Goal: Task Accomplishment & Management: Manage account settings

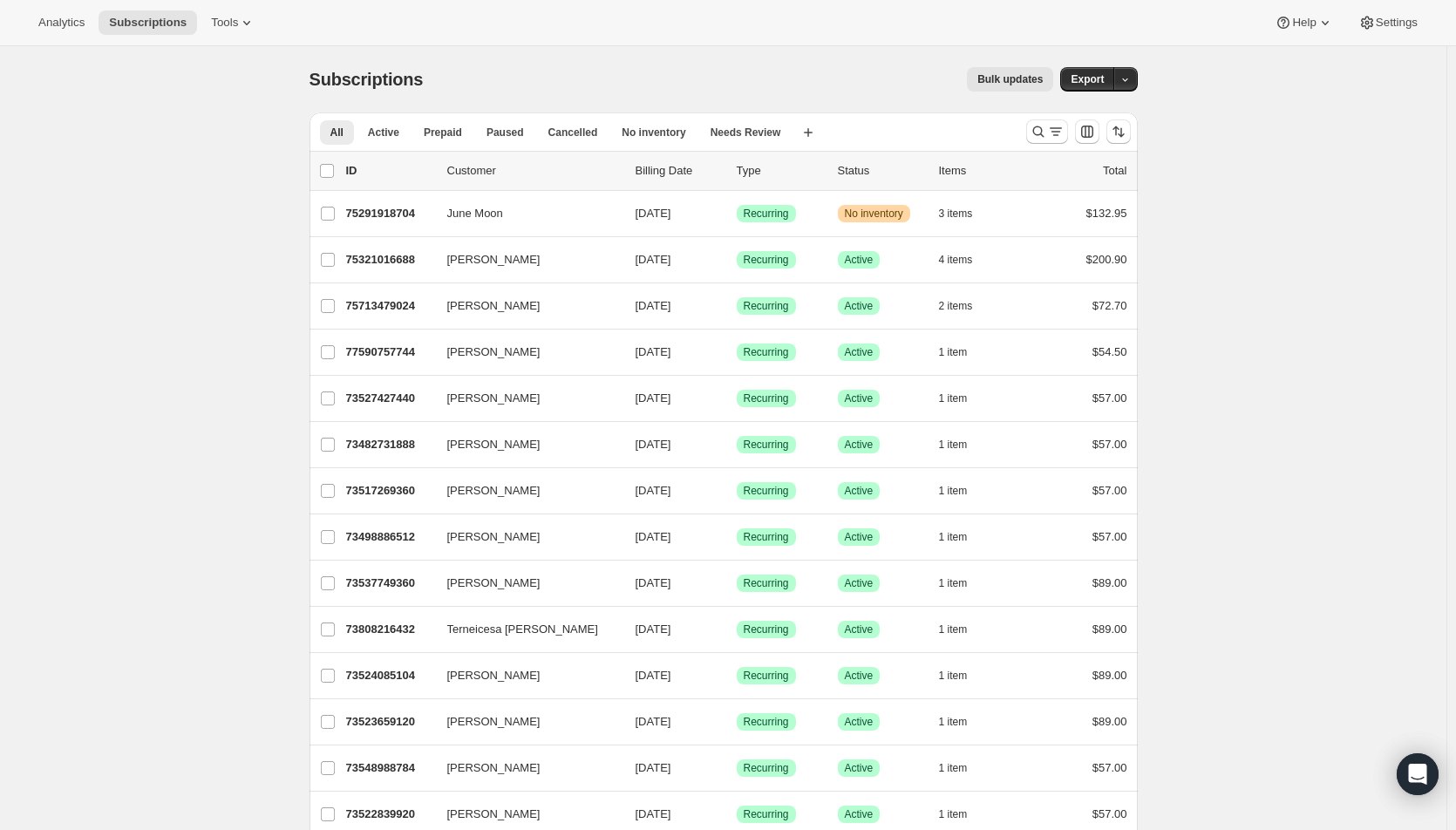
drag, startPoint x: 1328, startPoint y: 338, endPoint x: 1194, endPoint y: 301, distance: 139.0
